Goal: Transaction & Acquisition: Subscribe to service/newsletter

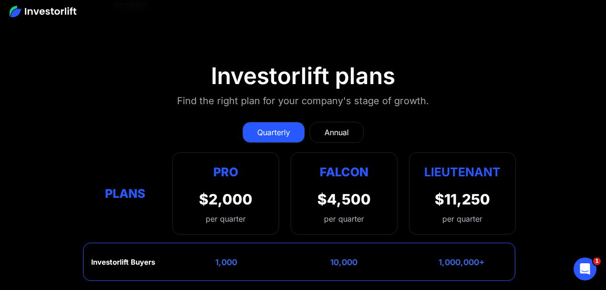
scroll to position [3660, 0]
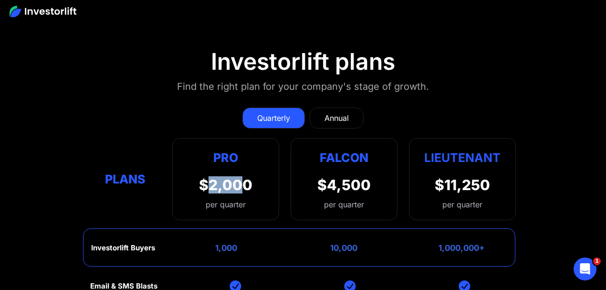
drag, startPoint x: 211, startPoint y: 114, endPoint x: 241, endPoint y: 112, distance: 30.2
click at [241, 176] on div "$2,000" at bounding box center [225, 184] width 53 height 17
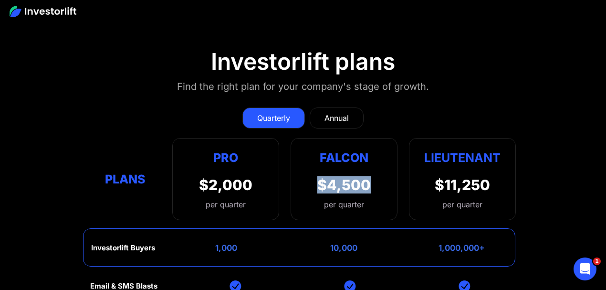
drag, startPoint x: 317, startPoint y: 111, endPoint x: 382, endPoint y: 111, distance: 64.9
click at [382, 138] on div "Falcon $4,500 per quarter" at bounding box center [344, 179] width 107 height 82
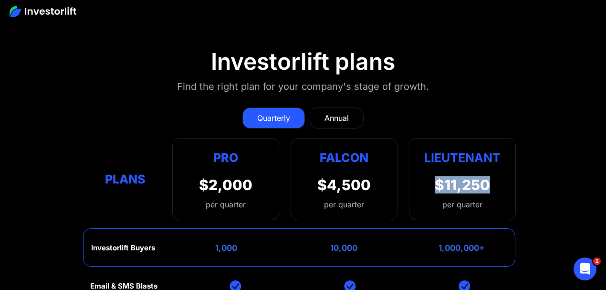
drag, startPoint x: 427, startPoint y: 113, endPoint x: 493, endPoint y: 116, distance: 65.9
click at [493, 138] on div "Lieutenant $11,250 per quarter" at bounding box center [462, 179] width 107 height 82
click at [484, 176] on div "$11,250" at bounding box center [462, 184] width 55 height 17
drag, startPoint x: 435, startPoint y: 110, endPoint x: 512, endPoint y: 120, distance: 77.1
click at [512, 138] on div "Lieutenant $11,250 per quarter" at bounding box center [462, 179] width 107 height 82
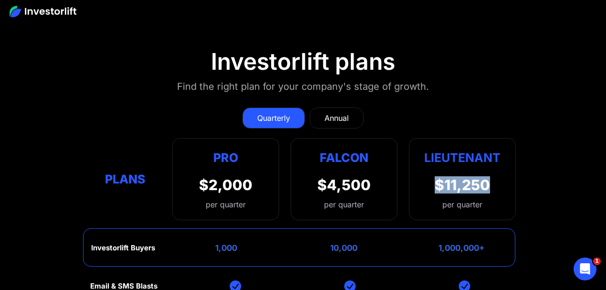
click at [510, 138] on div "Lieutenant $11,250 per quarter" at bounding box center [462, 179] width 107 height 82
drag, startPoint x: 477, startPoint y: 116, endPoint x: 436, endPoint y: 111, distance: 41.4
click at [475, 176] on div "$11,250" at bounding box center [462, 184] width 55 height 17
click at [436, 176] on div "$11,250" at bounding box center [462, 184] width 55 height 17
click at [547, 107] on section "Investorlift plans Find the right plan for your company's stage of growth. Quar…" at bounding box center [303, 246] width 606 height 443
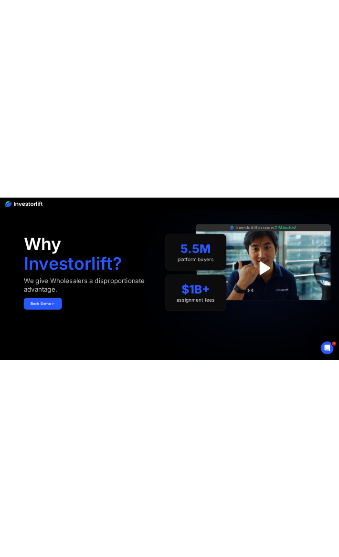
scroll to position [0, 0]
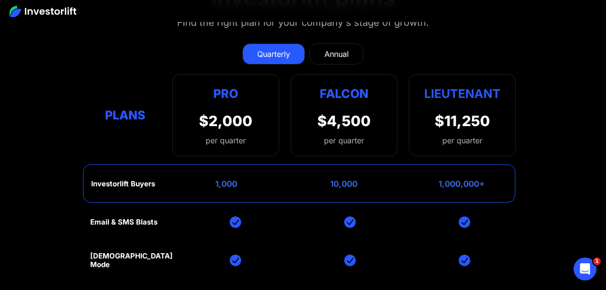
scroll to position [3660, 0]
